Goal: Task Accomplishment & Management: Manage account settings

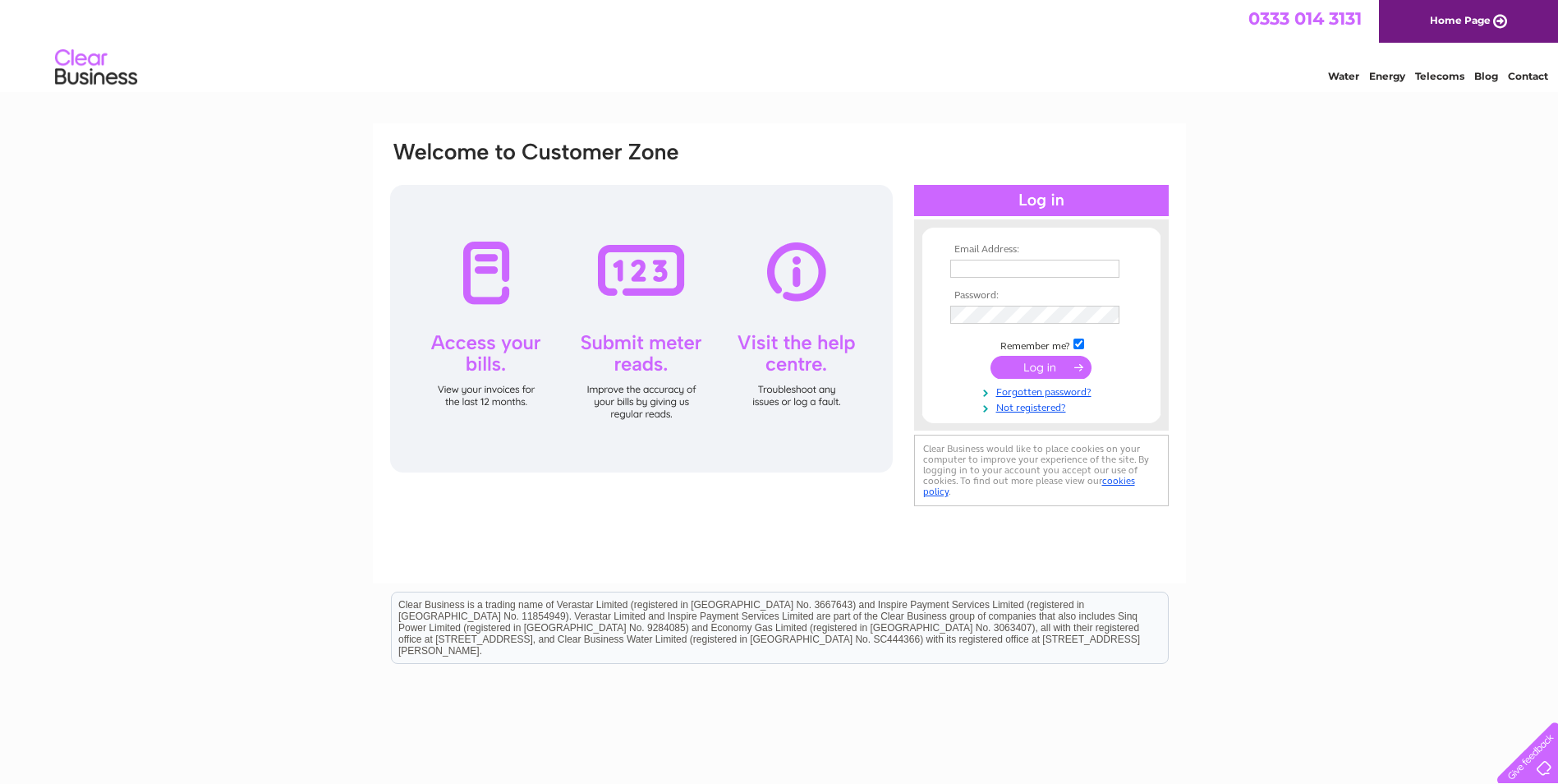
type input "lm@therasulgroup.com"
click at [1025, 363] on input "submit" at bounding box center [1042, 367] width 101 height 23
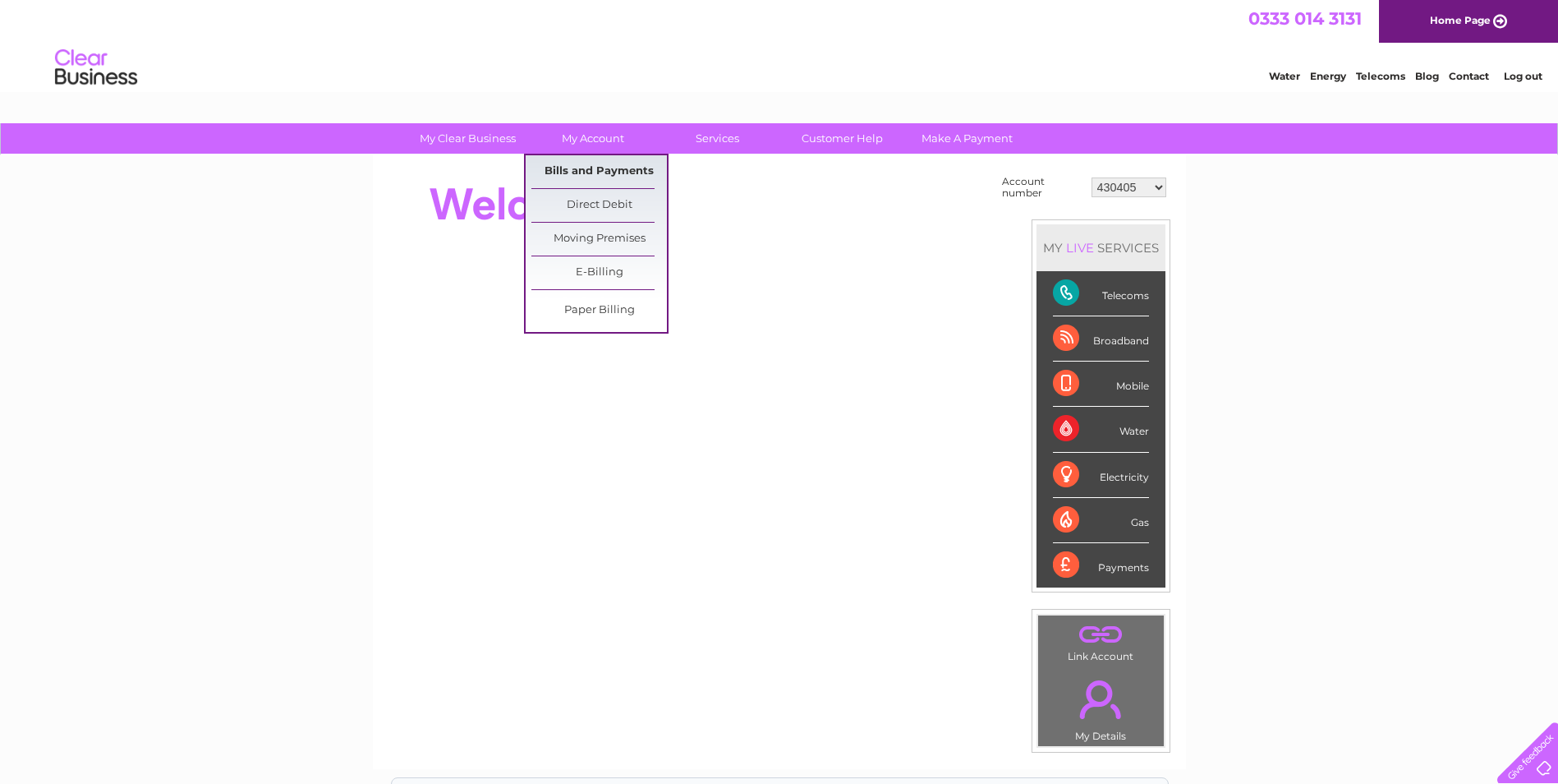
click at [586, 164] on link "Bills and Payments" at bounding box center [599, 171] width 136 height 33
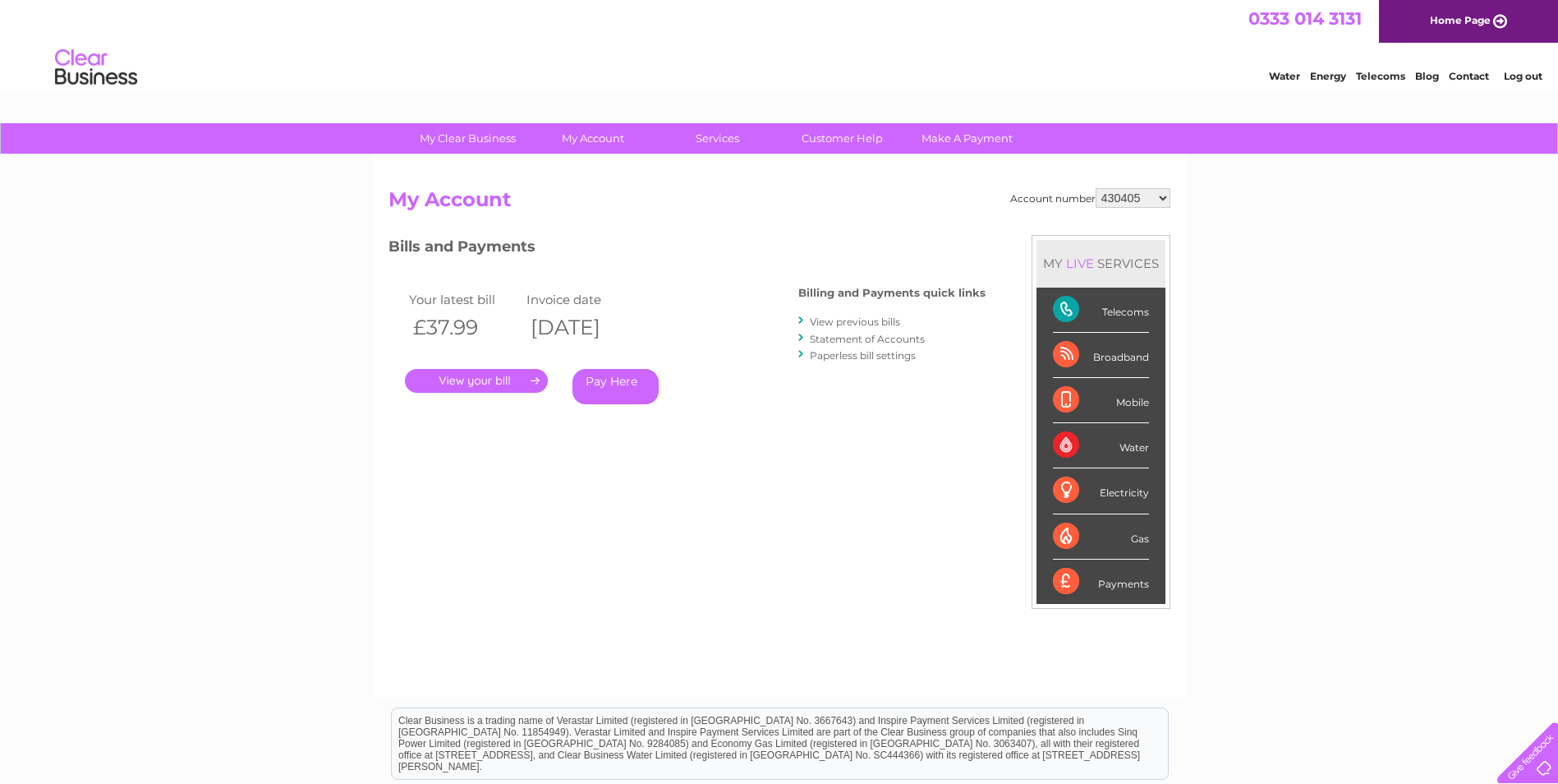
click at [482, 377] on link "." at bounding box center [476, 380] width 143 height 23
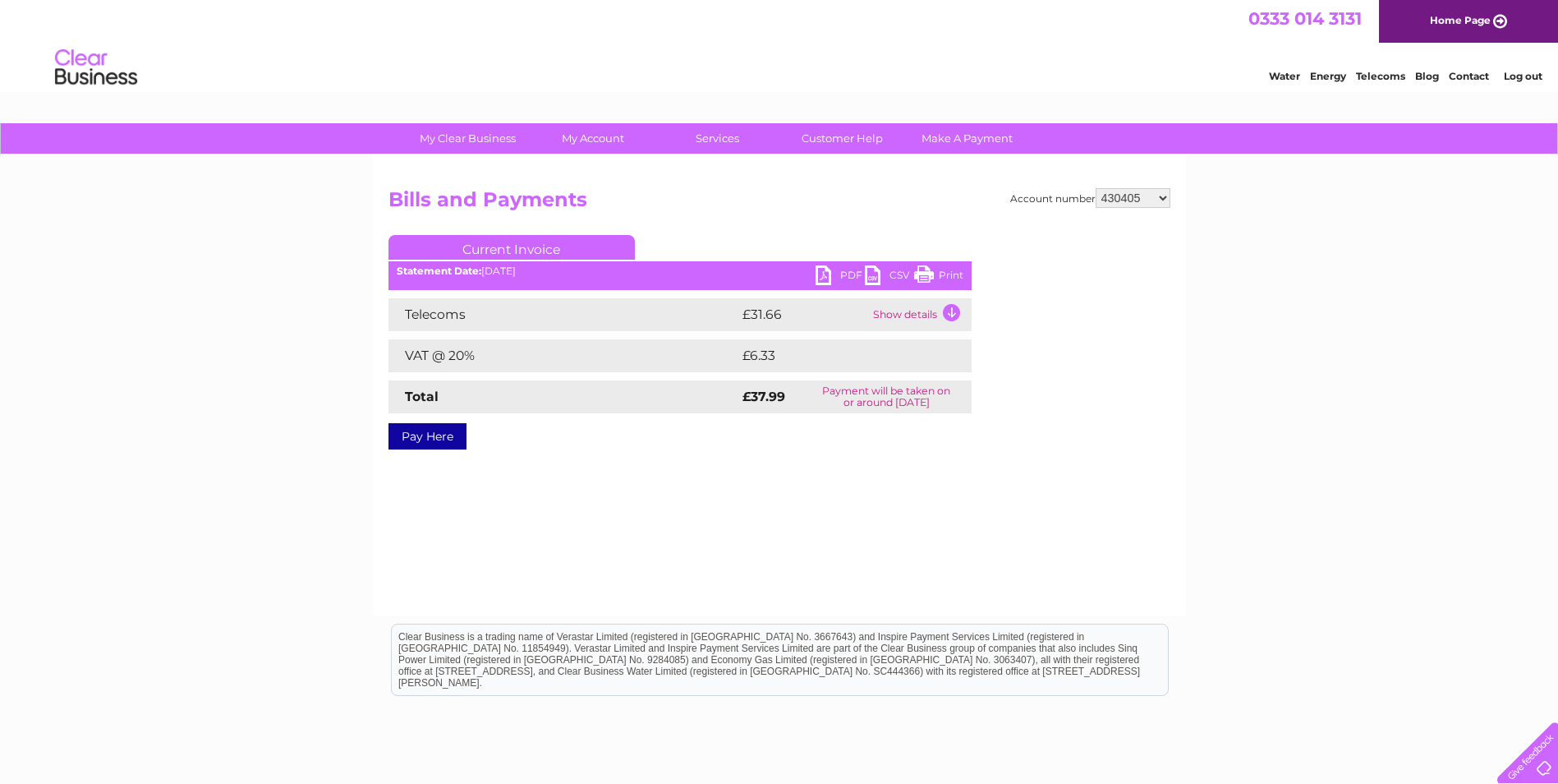
click at [826, 270] on link "PDF" at bounding box center [840, 276] width 50 height 23
